Goal: Check status: Check status

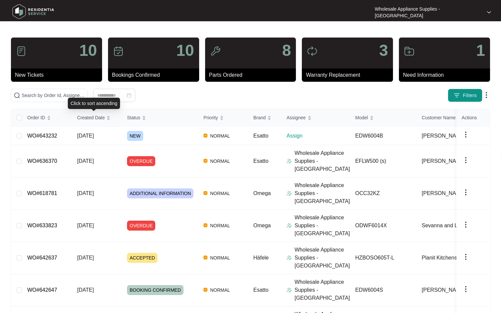
click at [72, 98] on div "Click to sort ascending" at bounding box center [94, 103] width 52 height 11
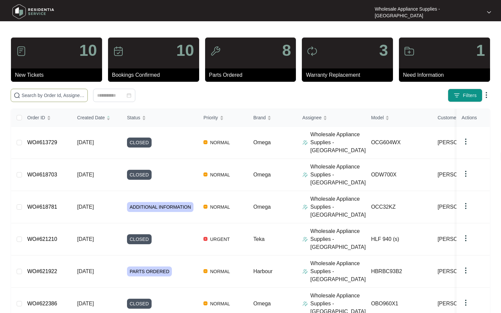
click at [53, 92] on input "text" at bounding box center [53, 95] width 63 height 7
paste input "HZBOSO605T"
type input "HZBOSO605T"
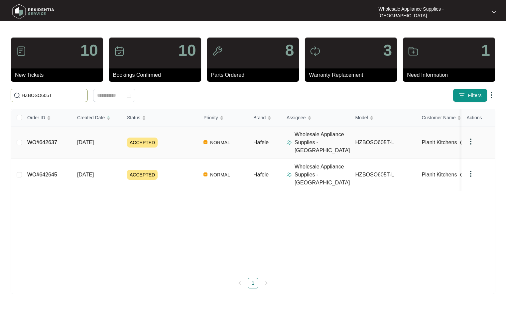
click at [89, 141] on span "[DATE]" at bounding box center [85, 143] width 17 height 6
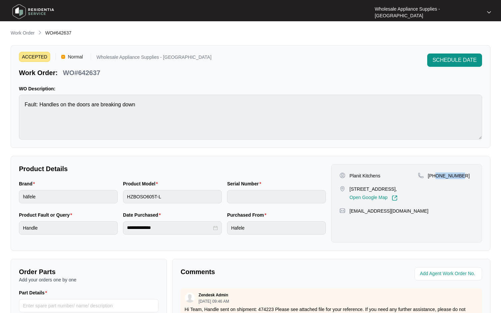
drag, startPoint x: 461, startPoint y: 176, endPoint x: 437, endPoint y: 181, distance: 24.8
click at [437, 181] on div "[PHONE_NUMBER]" at bounding box center [446, 187] width 56 height 29
copy p "410050560"
click at [17, 32] on p "Work Order" at bounding box center [23, 33] width 24 height 7
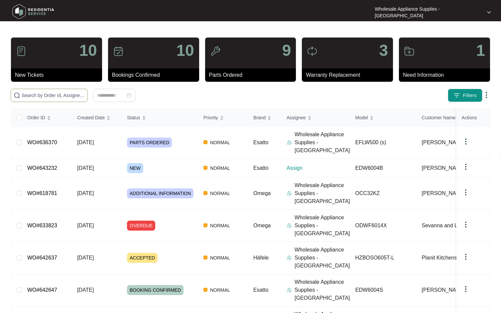
click at [45, 93] on input "text" at bounding box center [53, 95] width 63 height 7
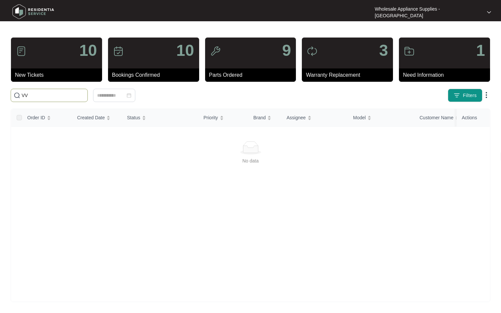
type input "V"
paste input "EFLW500"
type input "EFLW500"
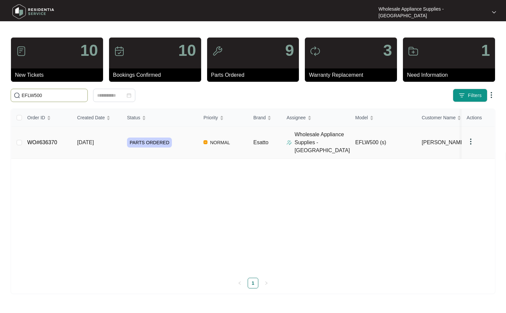
click at [88, 140] on span "[DATE]" at bounding box center [85, 143] width 17 height 6
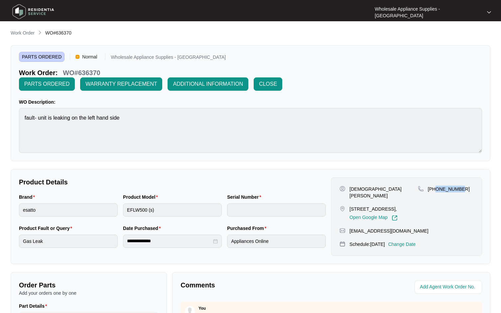
drag, startPoint x: 460, startPoint y: 178, endPoint x: 436, endPoint y: 180, distance: 24.1
click at [436, 186] on div "[PHONE_NUMBER]" at bounding box center [446, 203] width 56 height 35
copy p "406873261"
click at [416, 241] on p "Change Date" at bounding box center [403, 244] width 28 height 7
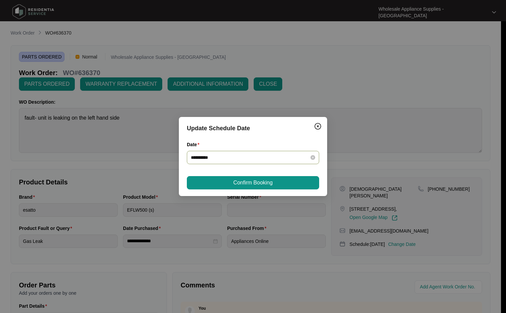
click at [246, 156] on input "**********" at bounding box center [249, 157] width 116 height 7
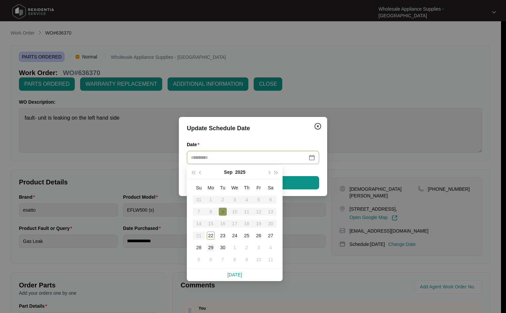
click at [211, 248] on div "29" at bounding box center [211, 248] width 8 height 8
type input "**********"
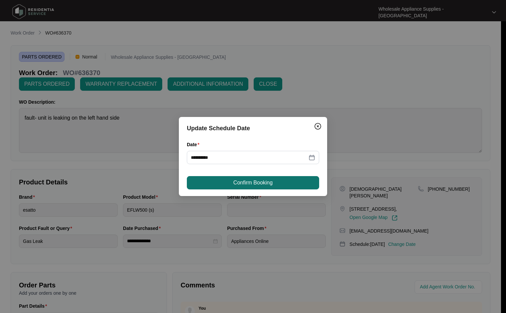
click at [272, 183] on span "Confirm Booking" at bounding box center [253, 183] width 39 height 8
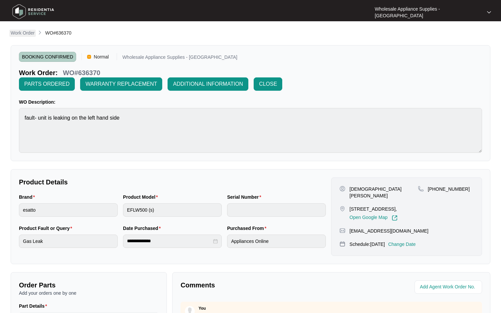
click at [26, 34] on p "Work Order" at bounding box center [23, 33] width 24 height 7
